Goal: Check status: Check status

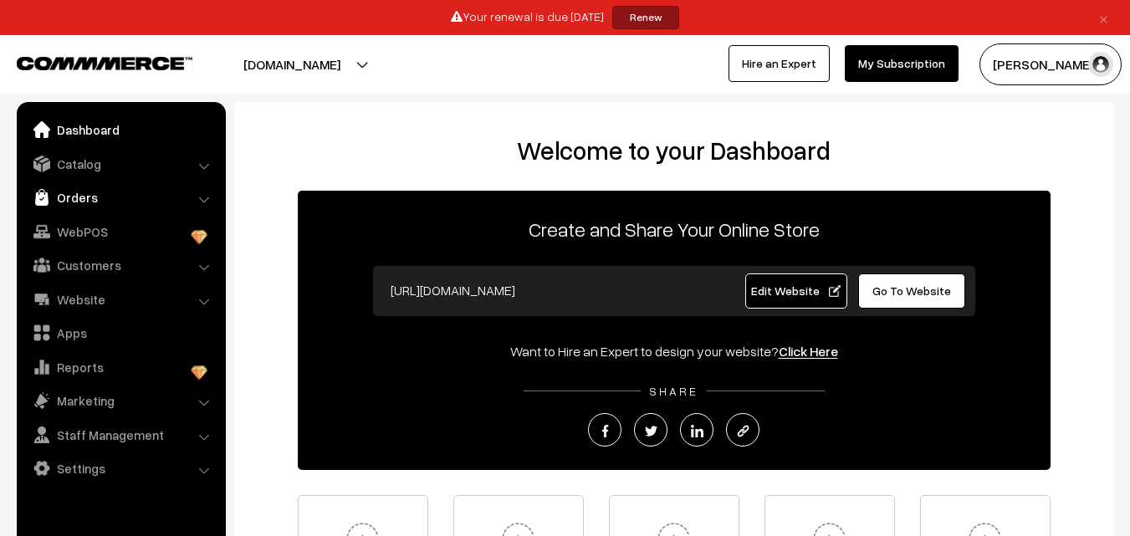
click at [52, 191] on link "Orders" at bounding box center [120, 197] width 199 height 30
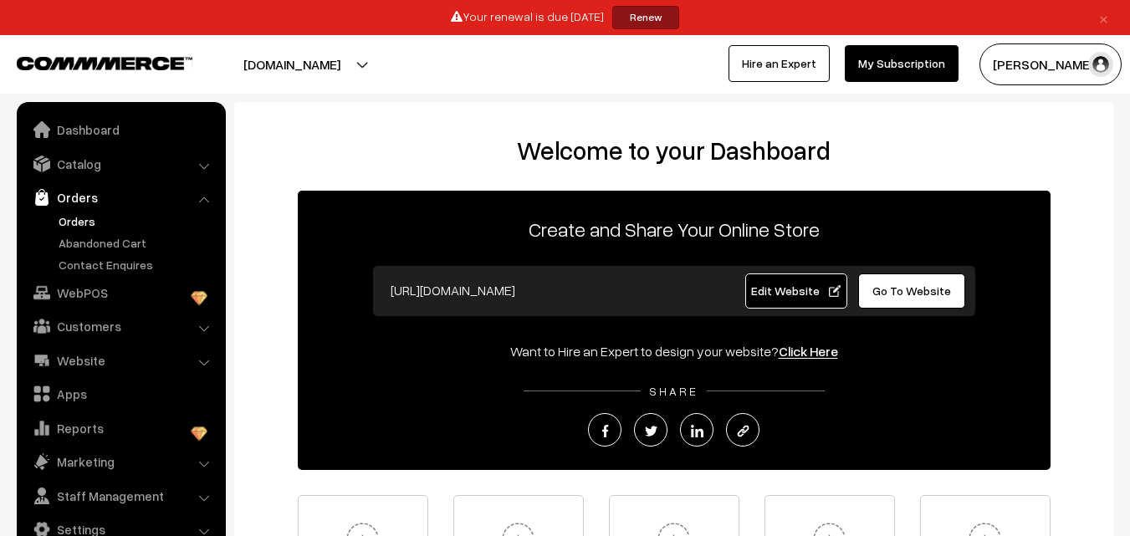
click at [105, 220] on link "Orders" at bounding box center [137, 221] width 166 height 18
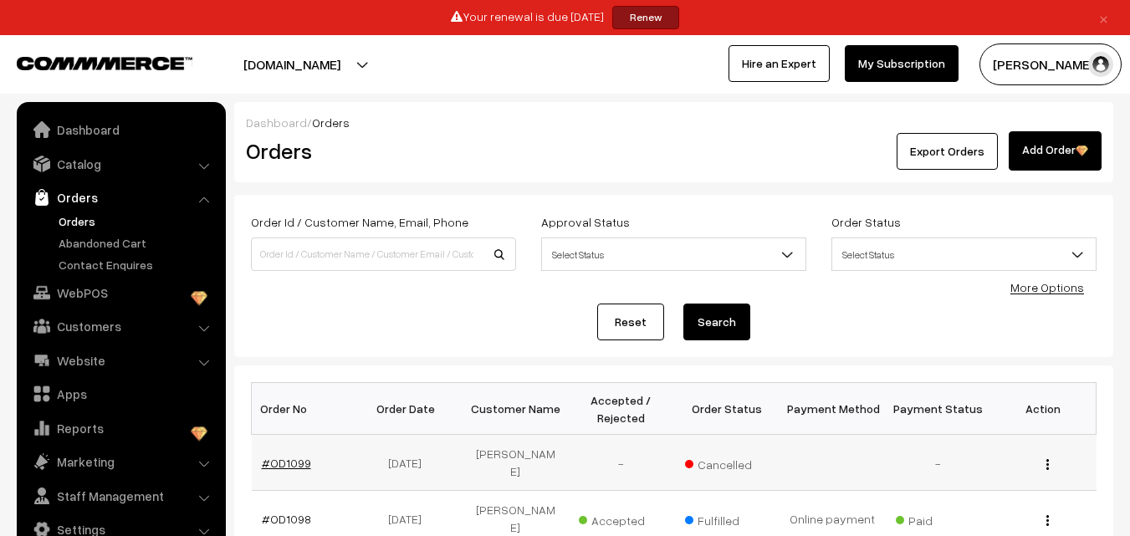
click at [297, 458] on link "#OD1099" at bounding box center [286, 463] width 49 height 14
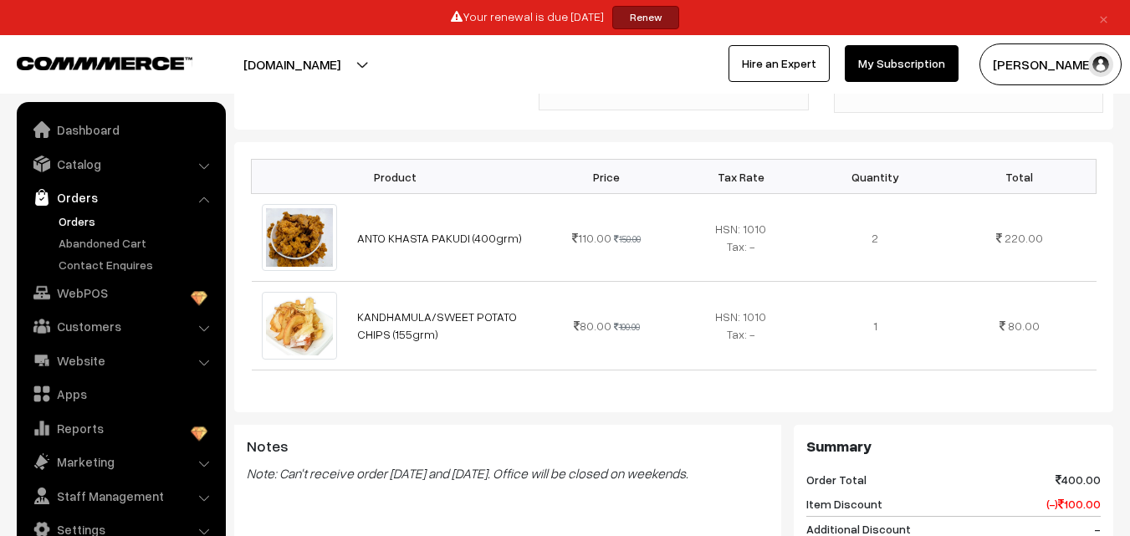
scroll to position [418, 0]
